Goal: Transaction & Acquisition: Purchase product/service

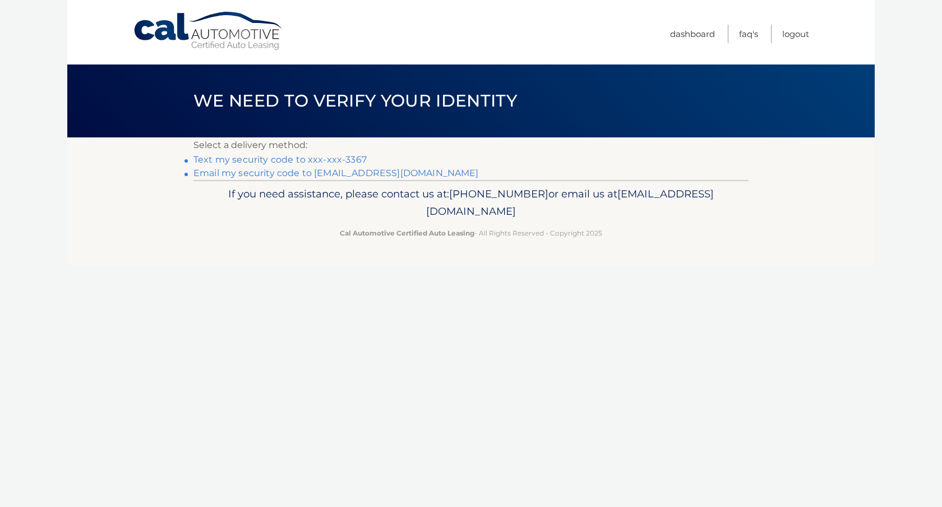
click at [344, 157] on link "Text my security code to xxx-xxx-3367" at bounding box center [280, 159] width 173 height 11
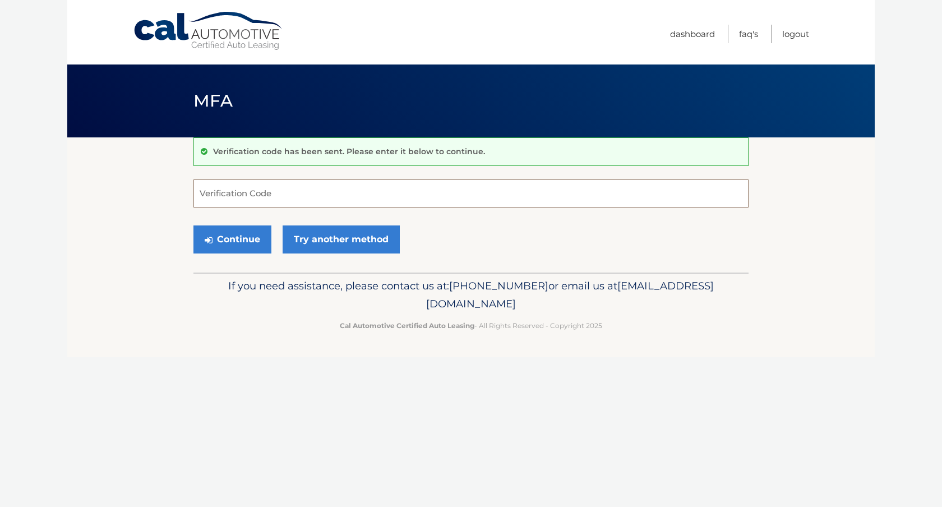
click at [329, 194] on input "Verification Code" at bounding box center [471, 194] width 555 height 28
type input "894300"
click at [372, 236] on link "Try another method" at bounding box center [341, 239] width 117 height 28
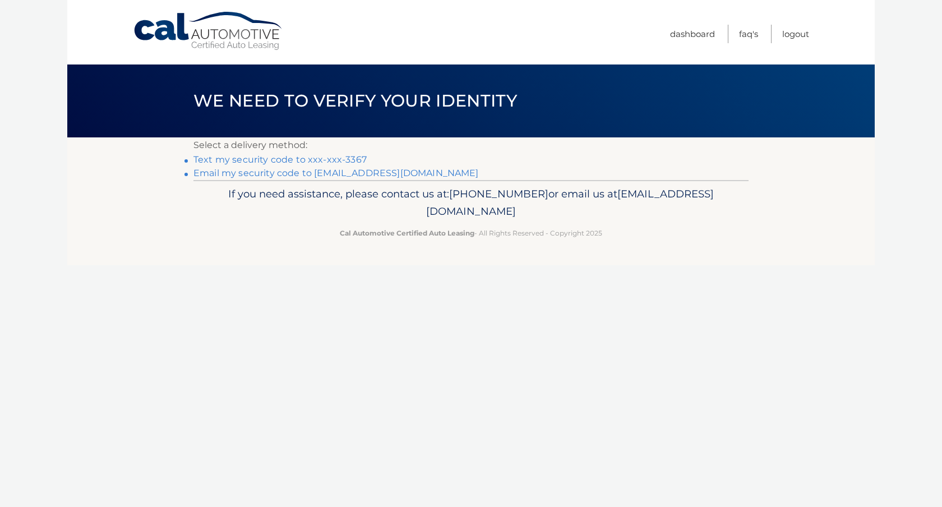
click at [339, 162] on link "Text my security code to xxx-xxx-3367" at bounding box center [280, 159] width 173 height 11
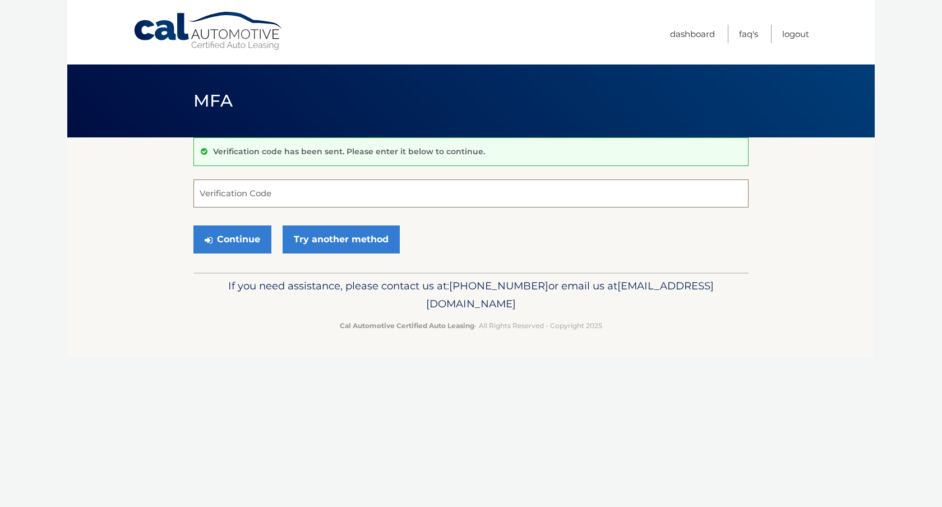
click at [279, 193] on input "Verification Code" at bounding box center [471, 194] width 555 height 28
type input "081787"
click at [232, 246] on button "Continue" at bounding box center [233, 239] width 78 height 28
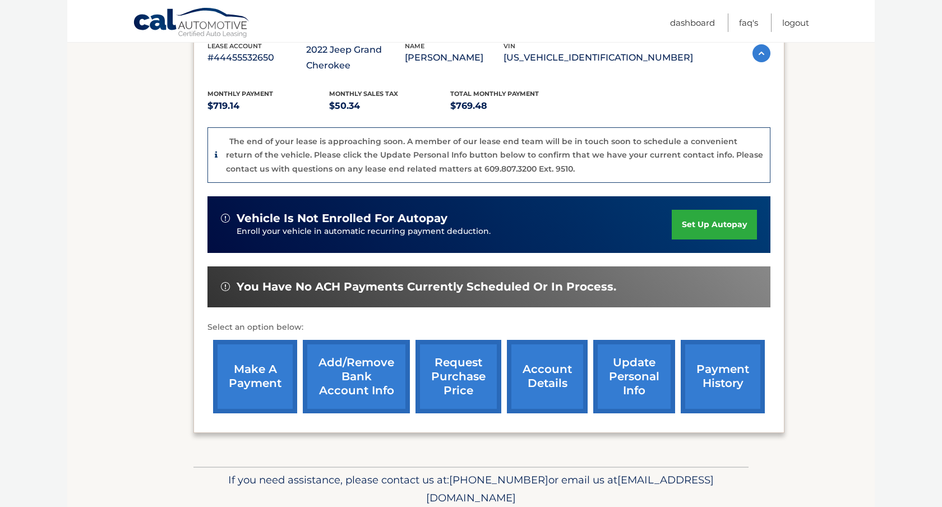
scroll to position [215, 0]
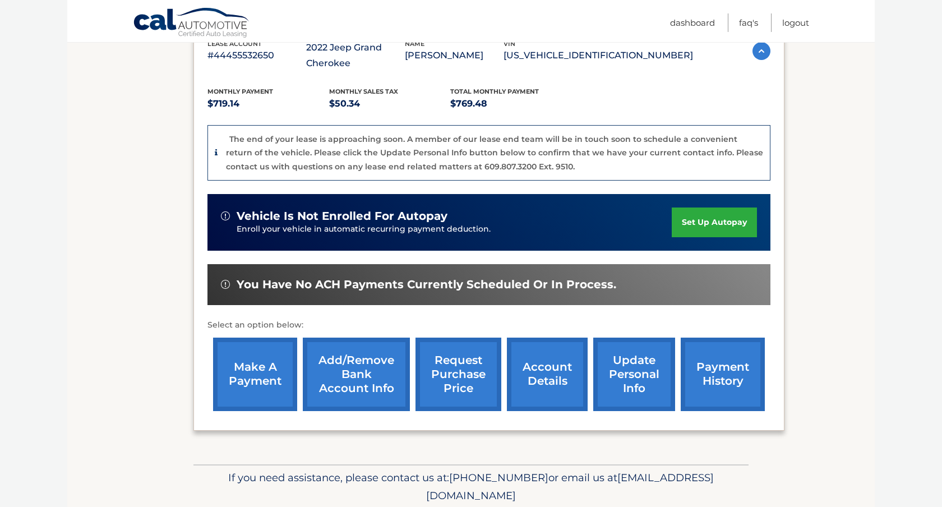
click at [265, 366] on link "make a payment" at bounding box center [255, 374] width 84 height 73
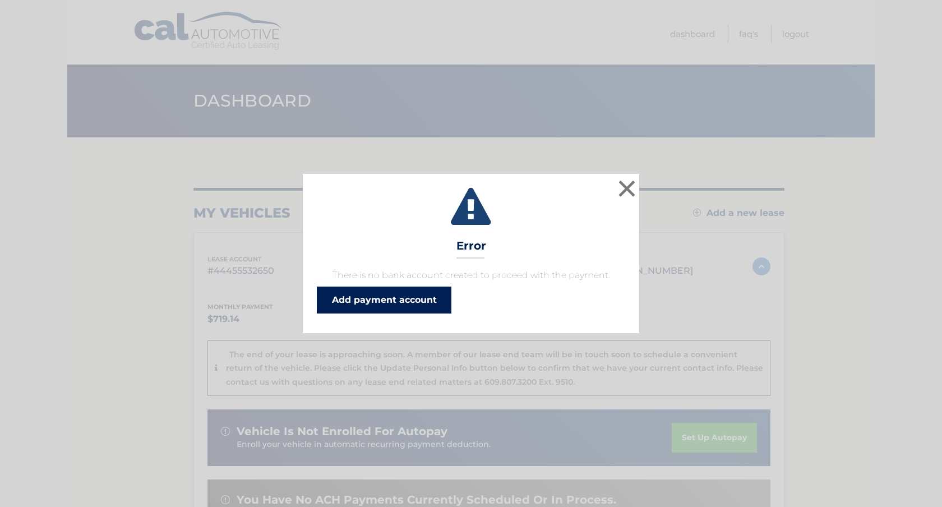
click at [439, 298] on link "Add payment account" at bounding box center [384, 300] width 135 height 27
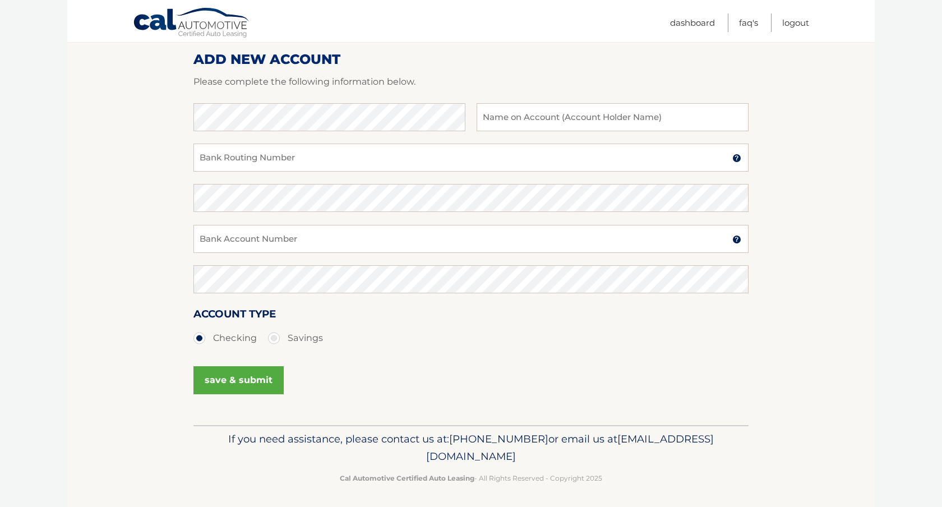
scroll to position [144, 0]
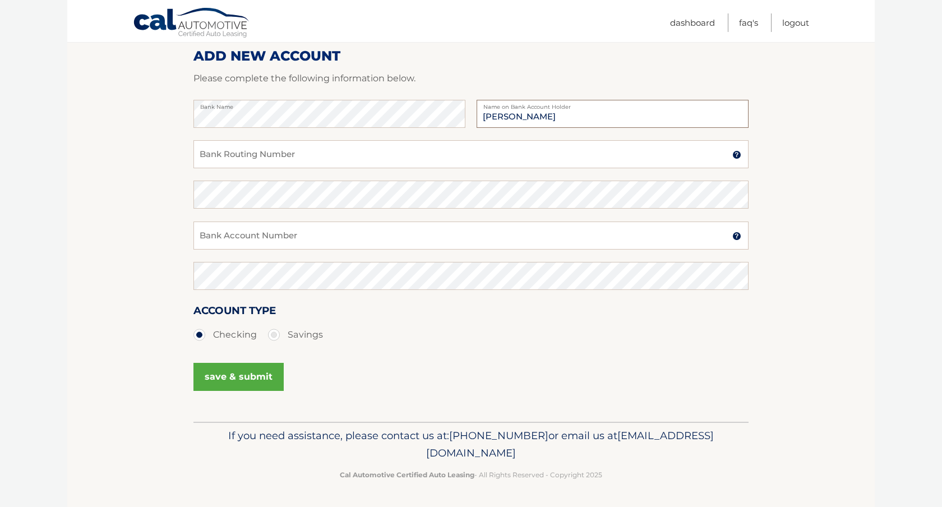
type input "[PERSON_NAME]"
click at [288, 157] on input "Bank Routing Number" at bounding box center [471, 154] width 555 height 28
type input "265270413"
click at [273, 233] on input "Bank Account Number" at bounding box center [471, 236] width 555 height 28
type input "12102707423"
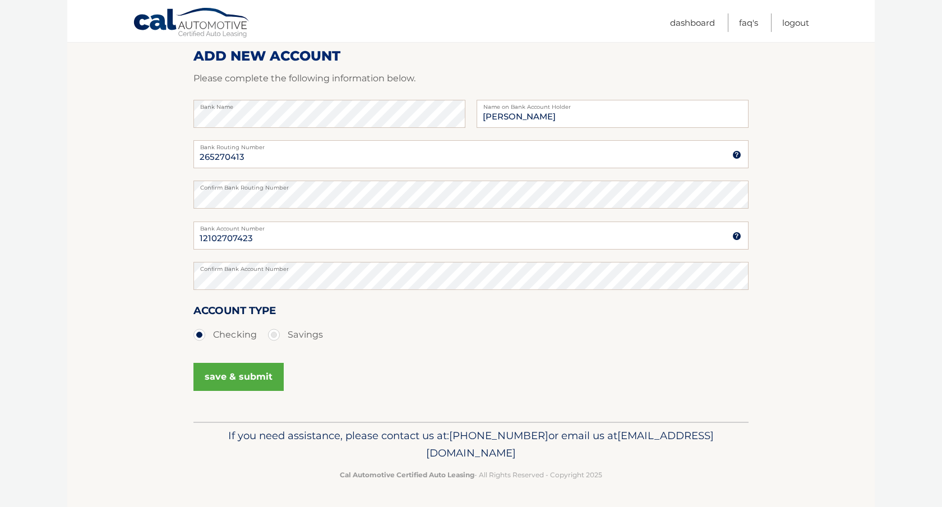
click at [217, 378] on button "save & submit" at bounding box center [239, 377] width 90 height 28
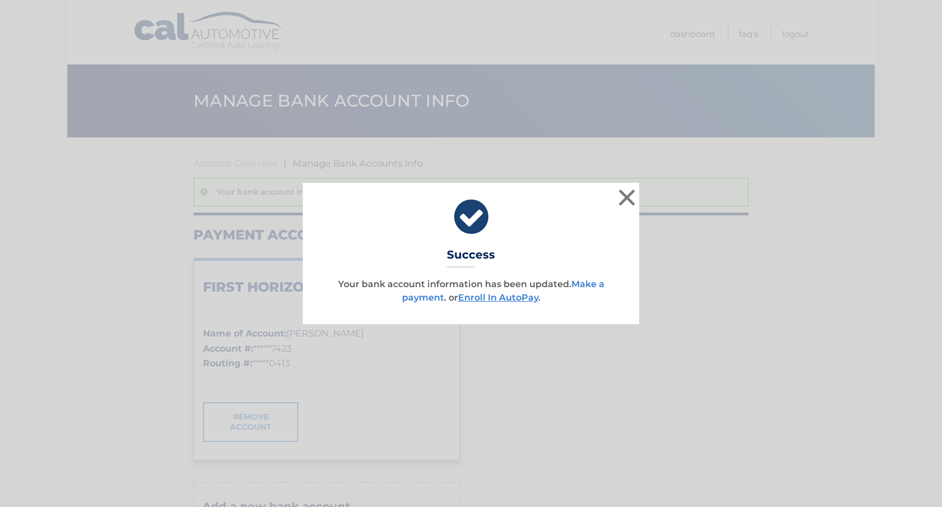
click at [584, 286] on link "Make a payment" at bounding box center [503, 291] width 203 height 24
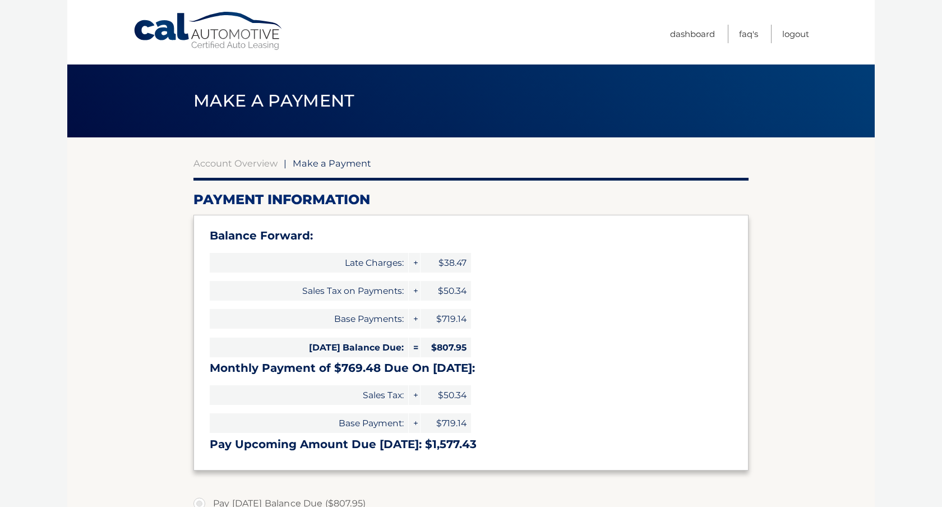
select select "YmUxNGYzMDItNTExNy00M2MzLThlOGQtNGJmMmVhYTRjNzZl"
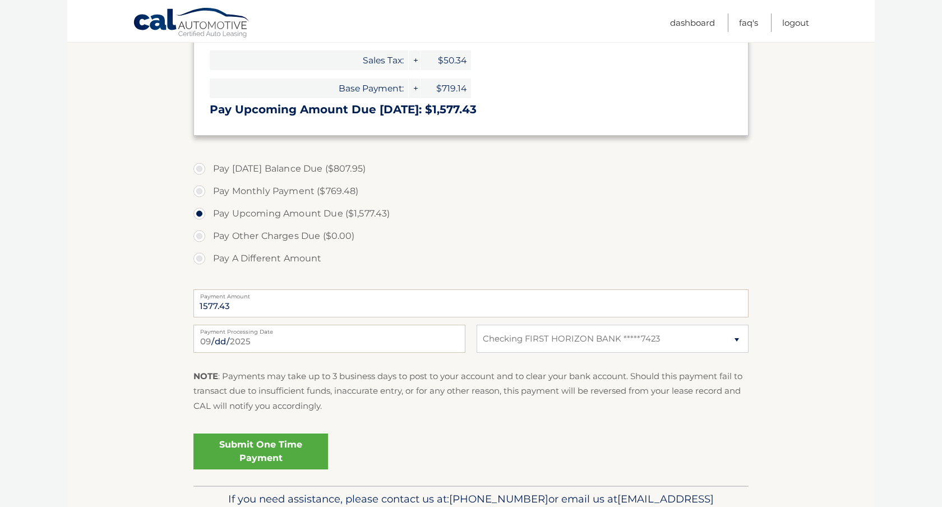
scroll to position [336, 0]
click at [269, 449] on link "Submit One Time Payment" at bounding box center [261, 450] width 135 height 36
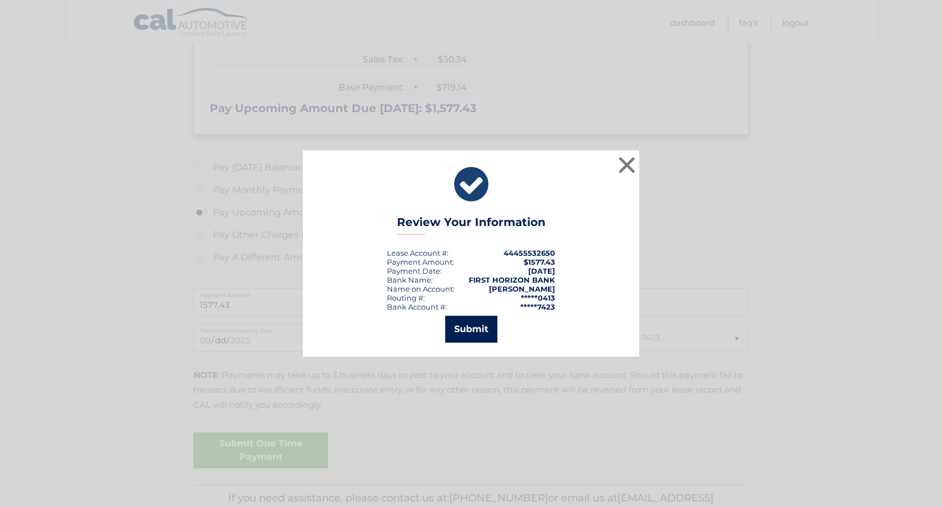
click at [468, 327] on button "Submit" at bounding box center [471, 329] width 52 height 27
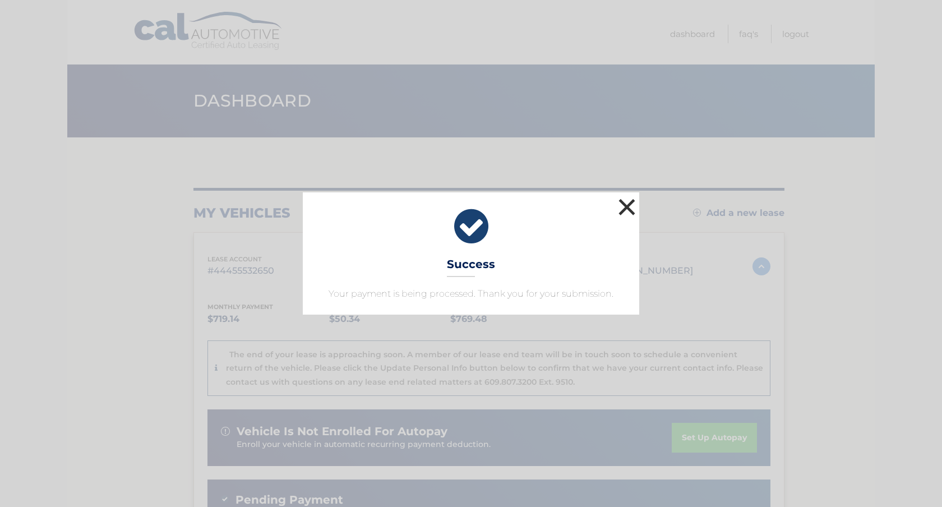
click at [627, 203] on button "×" at bounding box center [627, 207] width 22 height 22
